Goal: Information Seeking & Learning: Find specific fact

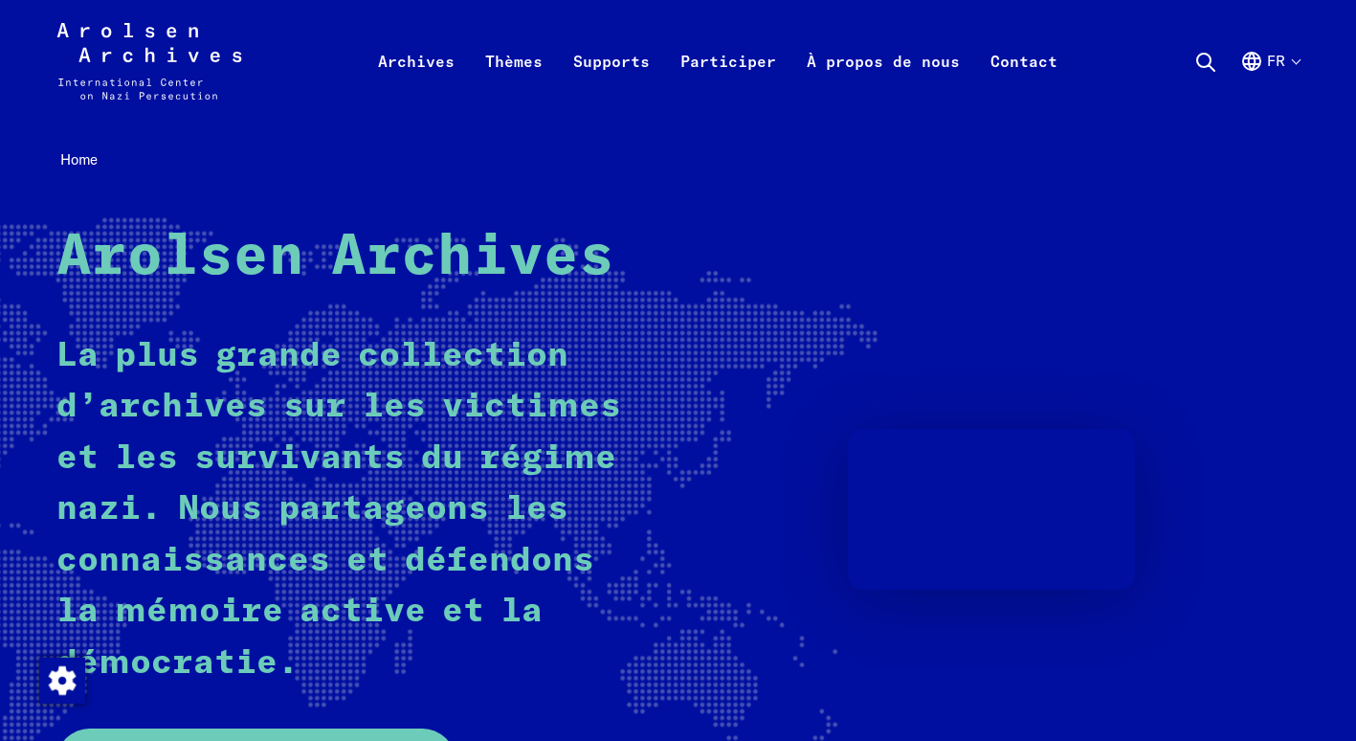
click at [1204, 55] on icon at bounding box center [1205, 62] width 23 height 23
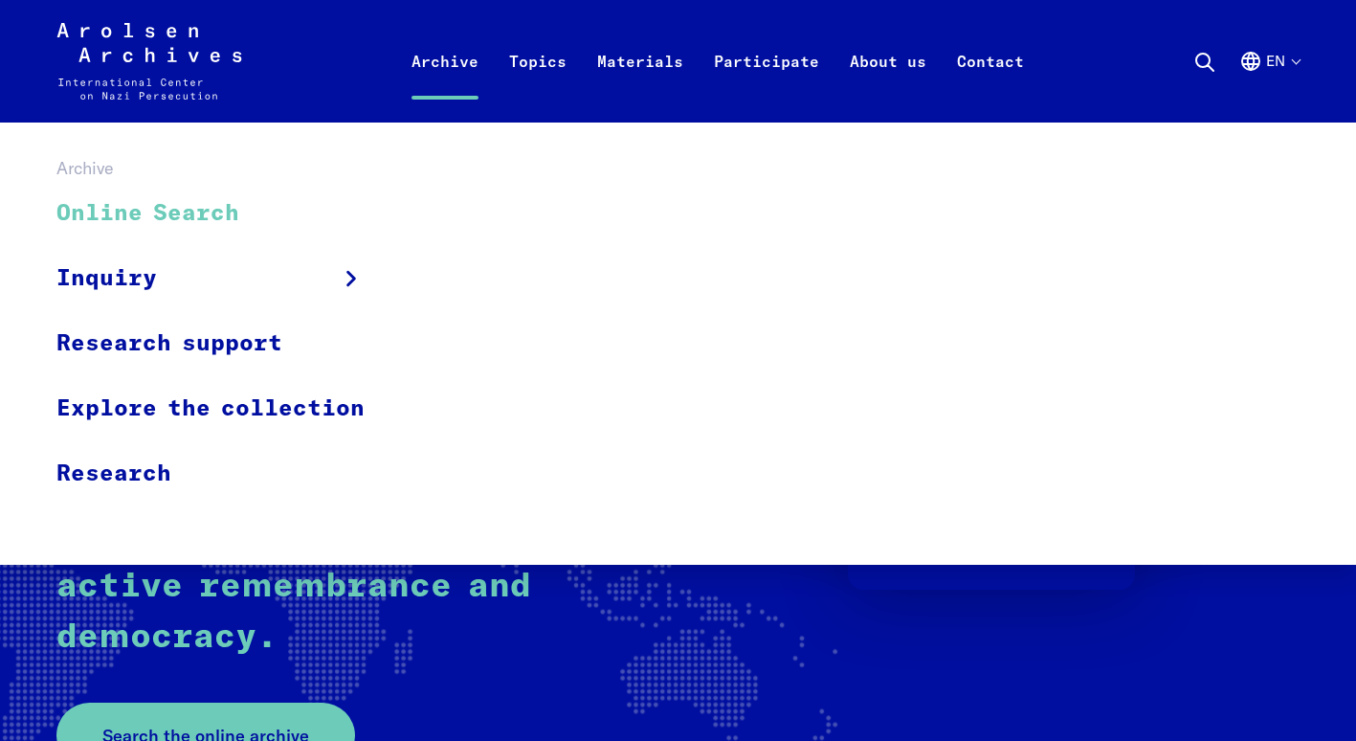
click at [161, 200] on link "Online Search" at bounding box center [222, 214] width 333 height 64
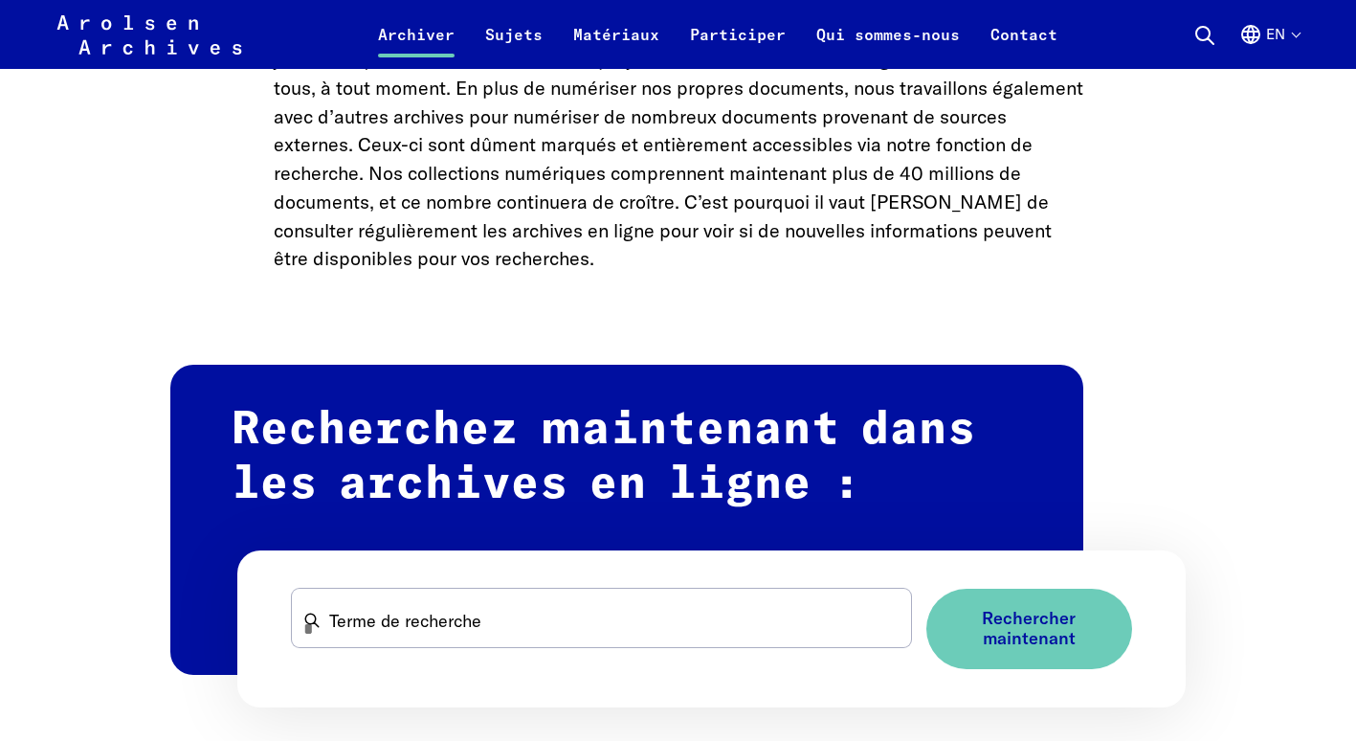
scroll to position [987, 0]
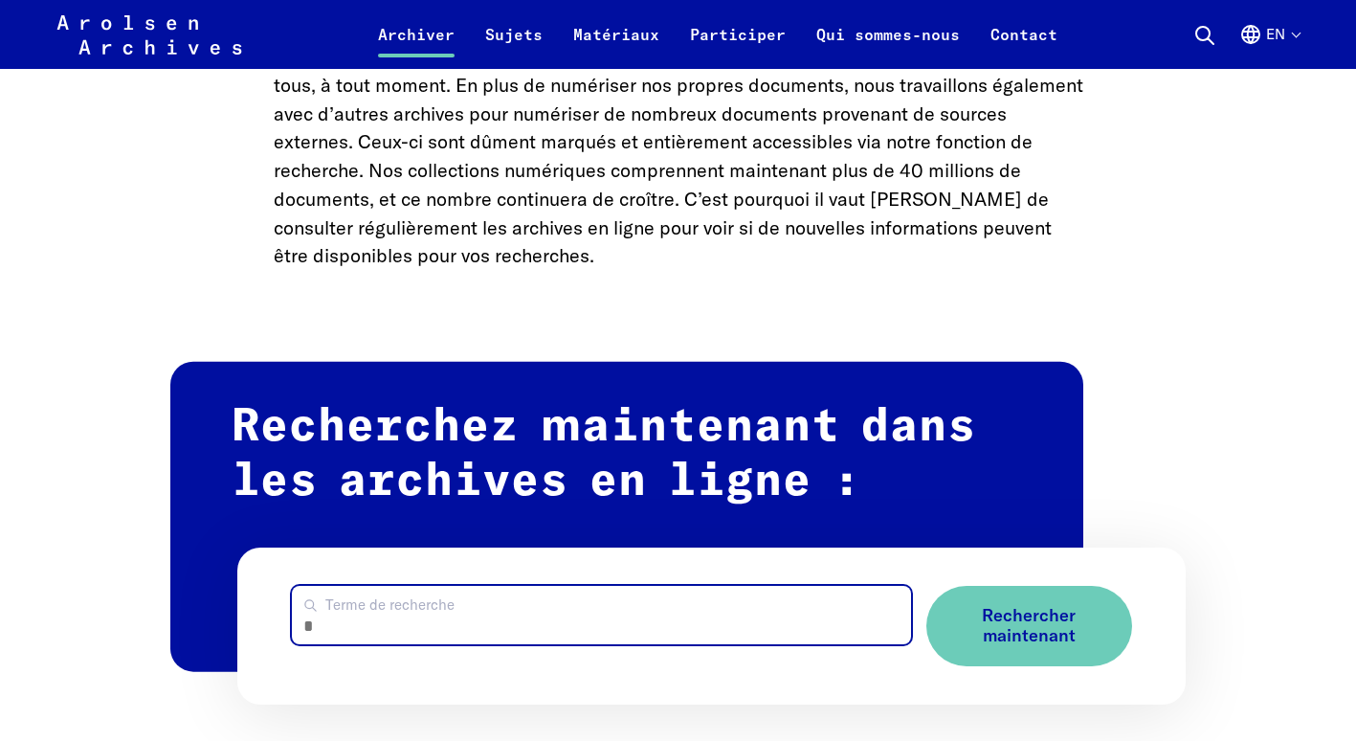
click at [453, 631] on input "Terme de recherche" at bounding box center [601, 615] width 619 height 58
type input "**********"
click at [926, 586] on button "Rechercher maintenant" at bounding box center [1029, 625] width 206 height 79
